Goal: Information Seeking & Learning: Check status

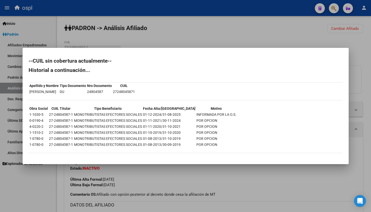
scroll to position [50, 0]
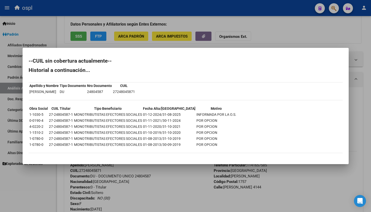
click at [35, 34] on div at bounding box center [185, 106] width 371 height 212
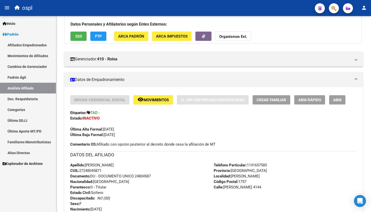
click at [28, 57] on link "Movimientos de Afiliados" at bounding box center [28, 55] width 56 height 11
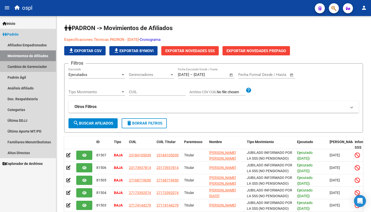
click at [28, 67] on link "Cambios de Gerenciador" at bounding box center [28, 66] width 56 height 11
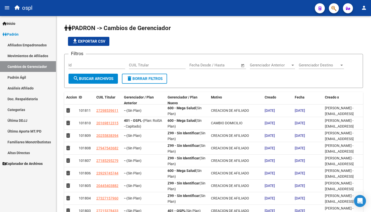
click at [35, 81] on link "Padrón Ágil" at bounding box center [28, 77] width 56 height 11
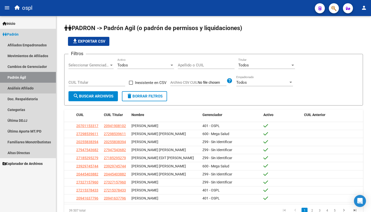
click at [29, 88] on link "Análisis Afiliado" at bounding box center [28, 88] width 56 height 11
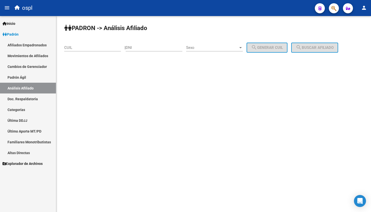
click at [159, 45] on div "DNI" at bounding box center [154, 46] width 57 height 11
click at [158, 48] on input "DNI" at bounding box center [154, 47] width 57 height 5
type input "35758643"
click at [216, 49] on span "Sexo" at bounding box center [212, 47] width 52 height 5
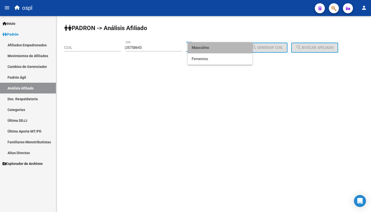
drag, startPoint x: 216, startPoint y: 49, endPoint x: 221, endPoint y: 50, distance: 4.9
click at [216, 49] on span "Masculino" at bounding box center [220, 47] width 57 height 11
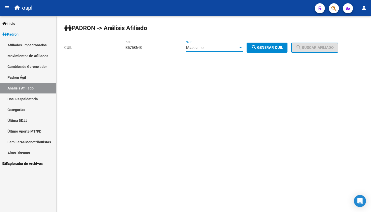
click at [257, 48] on mat-icon "search" at bounding box center [254, 47] width 6 height 6
type input "20-35758643-8"
click at [324, 44] on button "search Buscar afiliado" at bounding box center [315, 48] width 47 height 10
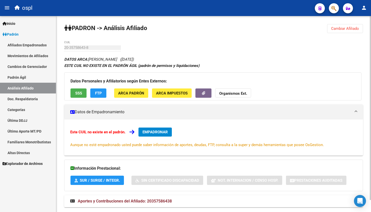
click at [351, 29] on span "Cambiar Afiliado" at bounding box center [346, 28] width 28 height 5
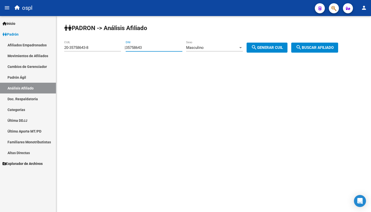
click at [144, 47] on input "35758643" at bounding box center [154, 47] width 57 height 5
type input "35758543"
click at [280, 51] on button "search Generar CUIL" at bounding box center [267, 48] width 41 height 10
type input "20-35758543-1"
click at [313, 47] on span "search Buscar afiliado" at bounding box center [315, 47] width 38 height 5
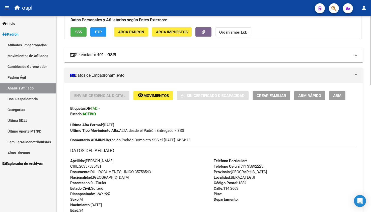
scroll to position [50, 0]
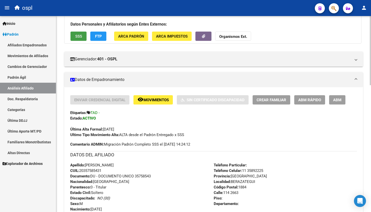
click at [82, 40] on button "SSS" at bounding box center [79, 36] width 16 height 9
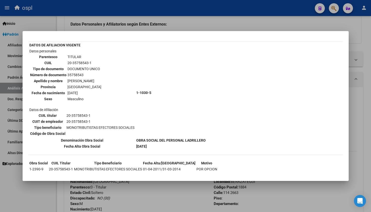
scroll to position [22, 0]
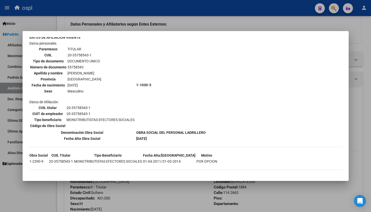
click at [236, 23] on div at bounding box center [185, 106] width 371 height 212
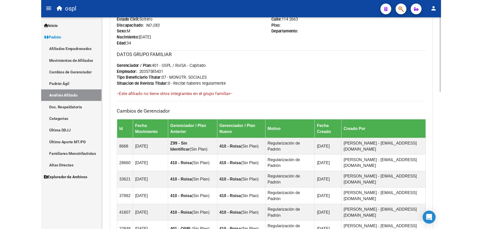
scroll to position [151, 0]
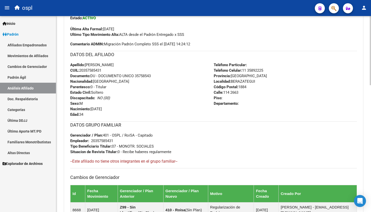
drag, startPoint x: 138, startPoint y: 135, endPoint x: 179, endPoint y: 136, distance: 40.5
click at [172, 135] on div "DATOS GRUPO FAMILIAR Gerenciador / Plan: 401 - OSPL / RoiSA - Capitado Empleado…" at bounding box center [213, 138] width 287 height 33
click at [179, 136] on div "DATOS GRUPO FAMILIAR Gerenciador / Plan: 401 - OSPL / RoiSA - Capitado Empleado…" at bounding box center [213, 138] width 287 height 33
click at [95, 71] on span "CUIL: 20357585431" at bounding box center [85, 70] width 31 height 5
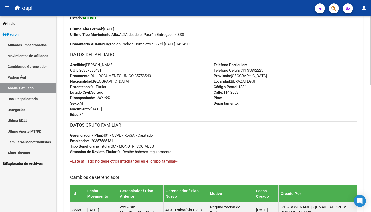
copy span "20357585431"
click at [167, 72] on div "Apellido: [PERSON_NAME]: 20357585431 Documento: DU - DOCUMENTO UNICO 35758543 N…" at bounding box center [142, 89] width 144 height 55
